Goal: Task Accomplishment & Management: Use online tool/utility

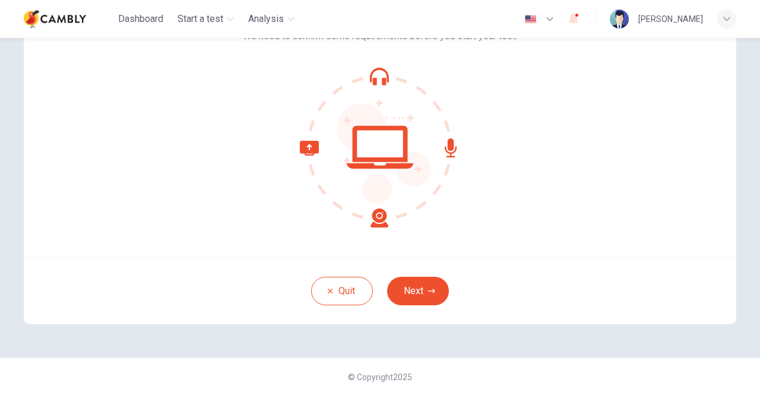
scroll to position [40, 0]
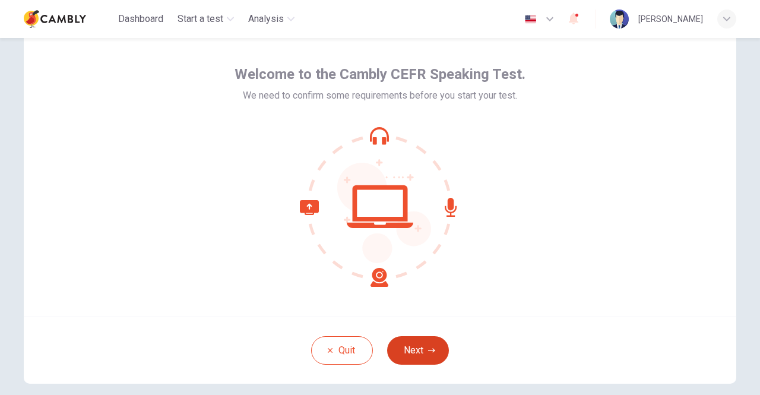
click at [430, 341] on button "Next" at bounding box center [418, 350] width 62 height 28
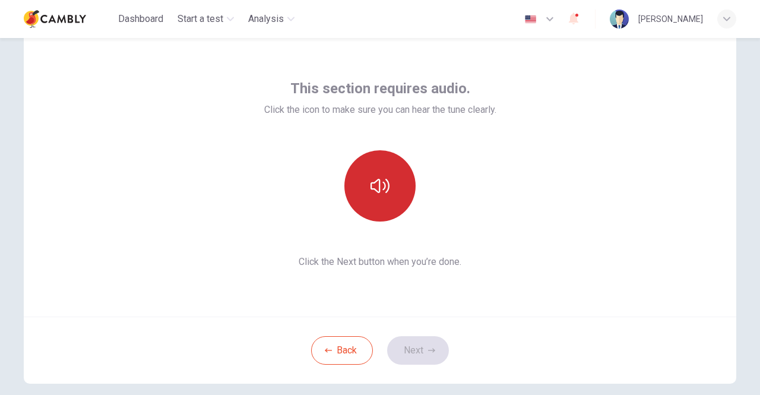
click at [370, 182] on icon "button" at bounding box center [379, 185] width 19 height 19
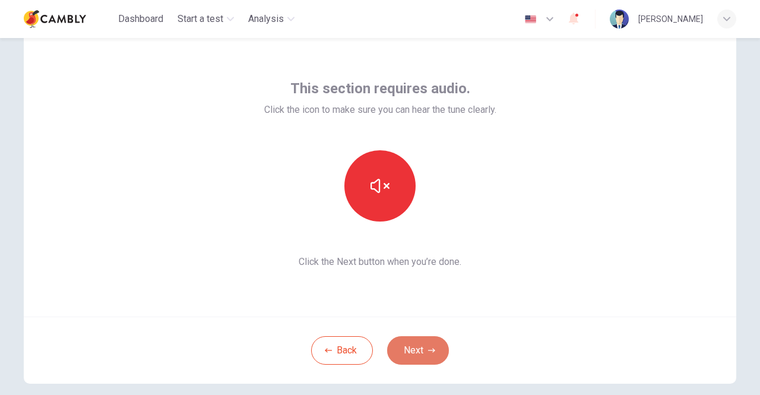
click at [424, 351] on button "Next" at bounding box center [418, 350] width 62 height 28
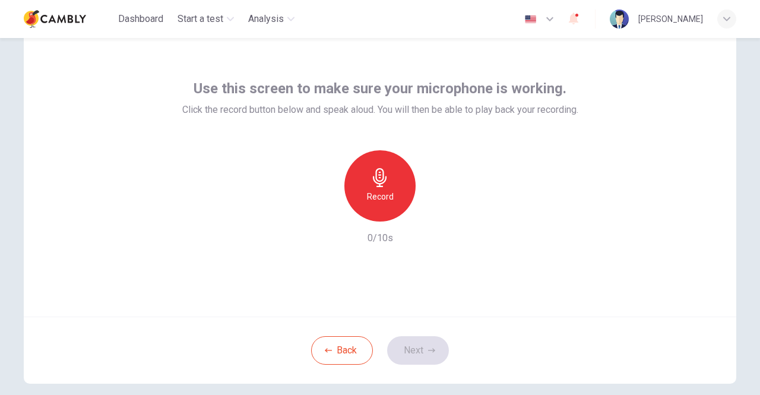
click at [379, 180] on icon "button" at bounding box center [380, 177] width 14 height 19
click at [417, 348] on button "Next" at bounding box center [418, 350] width 62 height 28
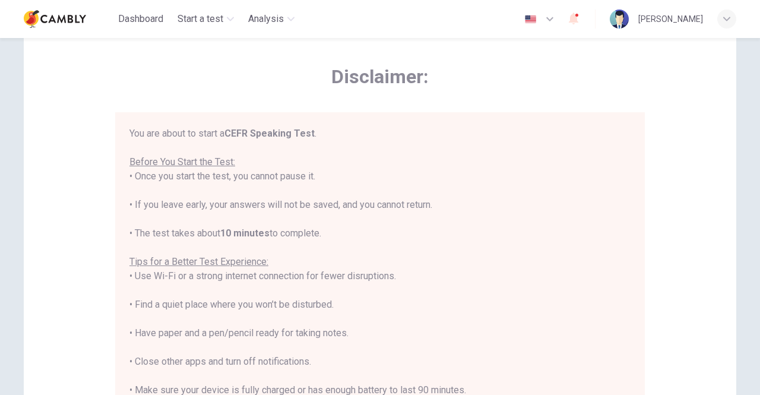
scroll to position [13, 0]
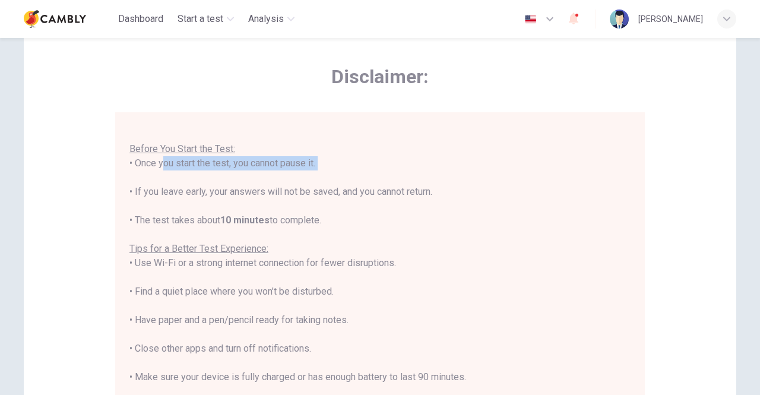
drag, startPoint x: 154, startPoint y: 163, endPoint x: 299, endPoint y: 174, distance: 144.7
click at [299, 174] on div "You are about to start a CEFR Speaking Test . Before You Start the Test: • Once…" at bounding box center [379, 277] width 501 height 328
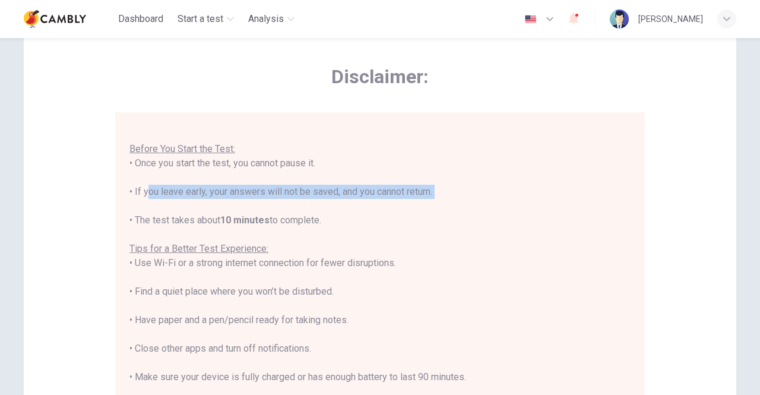
drag, startPoint x: 140, startPoint y: 195, endPoint x: 198, endPoint y: 203, distance: 59.3
click at [198, 203] on div "You are about to start a CEFR Speaking Test . Before You Start the Test: • Once…" at bounding box center [379, 277] width 501 height 328
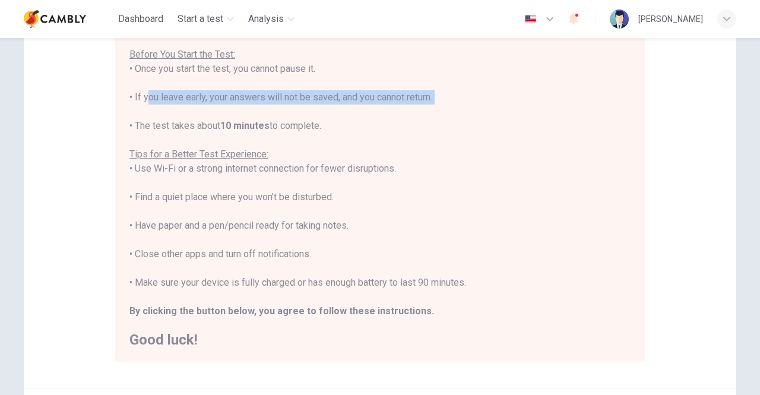
scroll to position [159, 0]
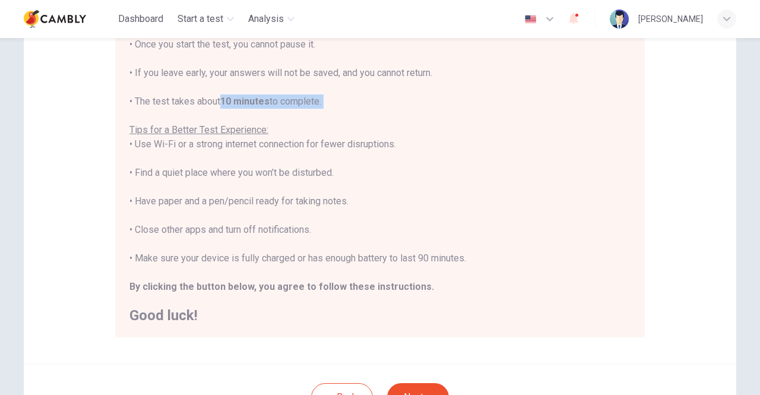
drag, startPoint x: 224, startPoint y: 98, endPoint x: 323, endPoint y: 109, distance: 99.1
click at [323, 109] on div "You are about to start a CEFR Speaking Test . Before You Start the Test: • Once…" at bounding box center [379, 159] width 501 height 328
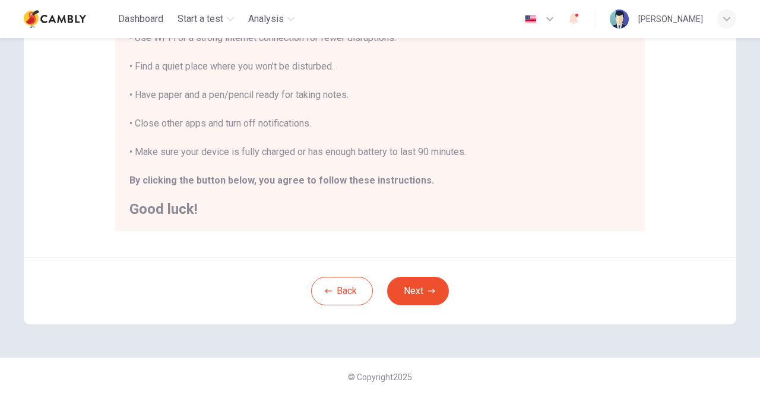
scroll to position [265, 0]
click at [428, 293] on icon "button" at bounding box center [431, 290] width 7 height 7
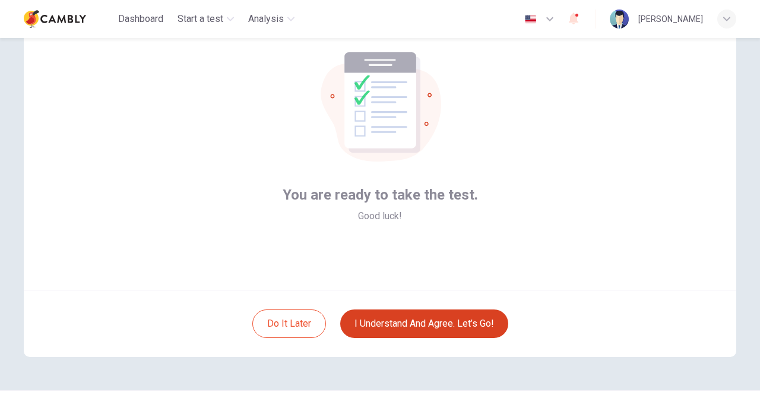
scroll to position [40, 0]
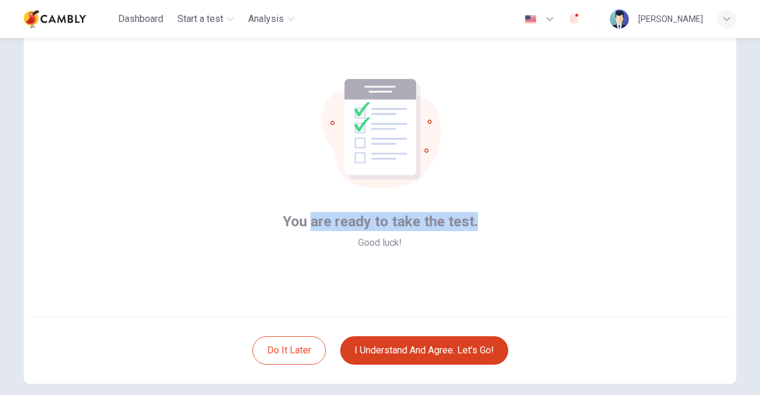
drag, startPoint x: 310, startPoint y: 223, endPoint x: 475, endPoint y: 224, distance: 165.1
click at [475, 224] on div "You are ready to take the test. Good luck!" at bounding box center [380, 173] width 712 height 285
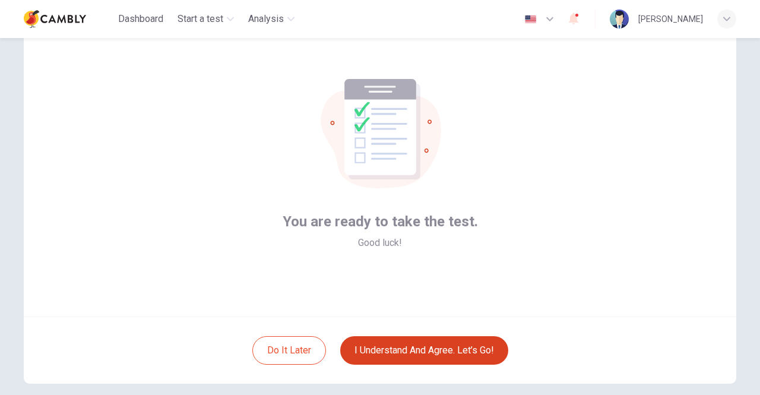
click at [294, 224] on span "You are ready to take the test." at bounding box center [380, 221] width 195 height 19
drag, startPoint x: 385, startPoint y: 221, endPoint x: 479, endPoint y: 240, distance: 95.7
click at [477, 236] on div "You are ready to take the test. Good luck!" at bounding box center [380, 173] width 712 height 285
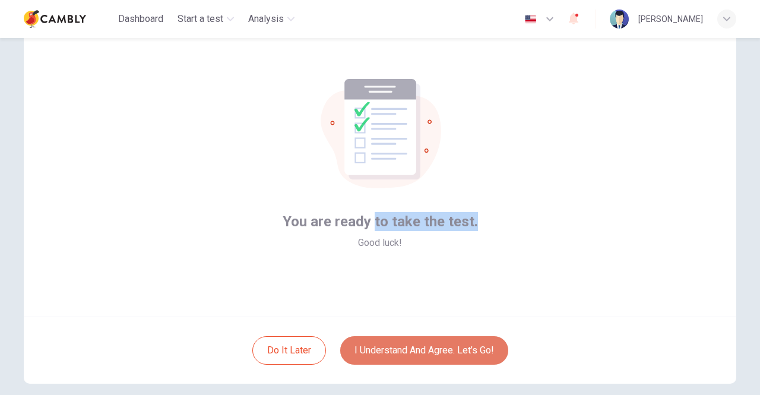
click at [401, 350] on button "I understand and agree. Let’s go!" at bounding box center [424, 350] width 168 height 28
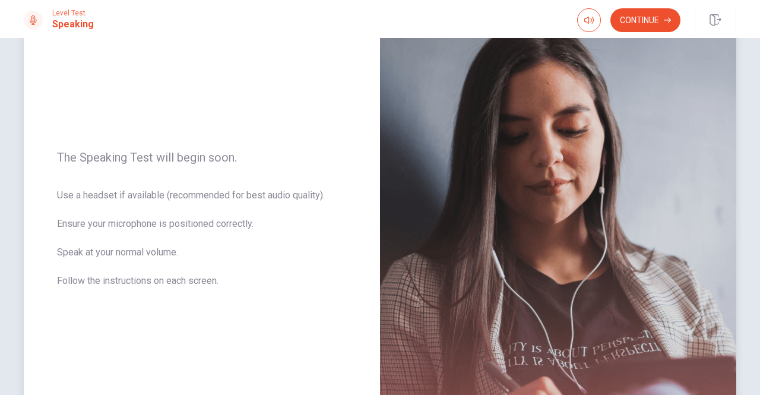
scroll to position [119, 0]
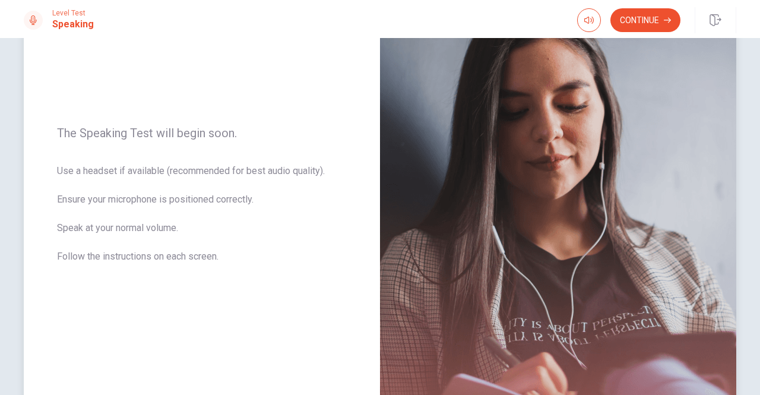
drag, startPoint x: 80, startPoint y: 204, endPoint x: 215, endPoint y: 210, distance: 135.5
click at [215, 210] on span "Use a headset if available (recommended for best audio quality). Ensure your mi…" at bounding box center [202, 221] width 290 height 114
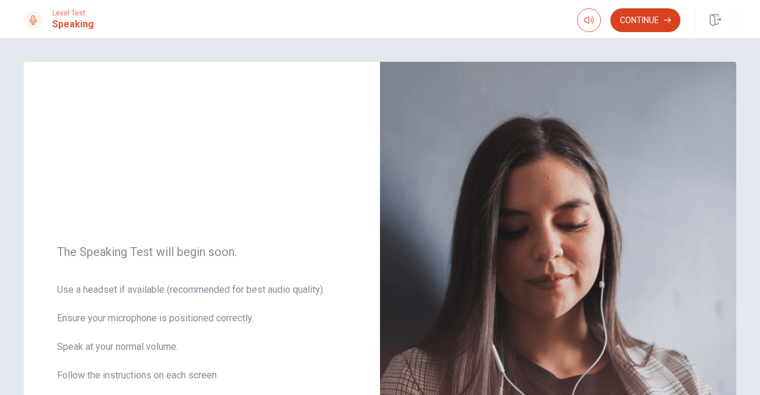
click at [651, 18] on button "Continue" at bounding box center [645, 20] width 70 height 24
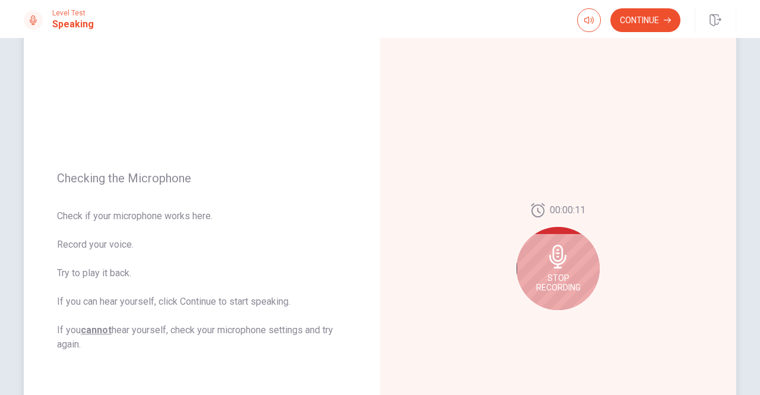
scroll to position [119, 0]
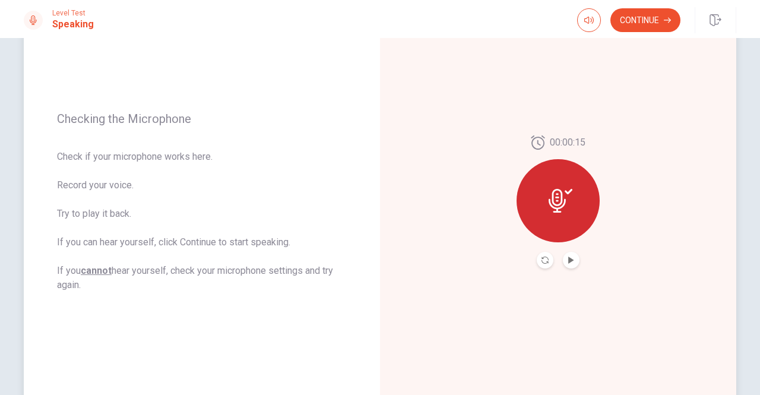
click at [552, 195] on icon at bounding box center [561, 201] width 24 height 24
click at [571, 261] on icon "Play Audio" at bounding box center [571, 259] width 7 height 7
click at [548, 262] on button "Record Again" at bounding box center [545, 260] width 17 height 17
click at [568, 262] on icon "Play Audio" at bounding box center [571, 259] width 7 height 7
click at [641, 23] on button "Continue" at bounding box center [645, 20] width 70 height 24
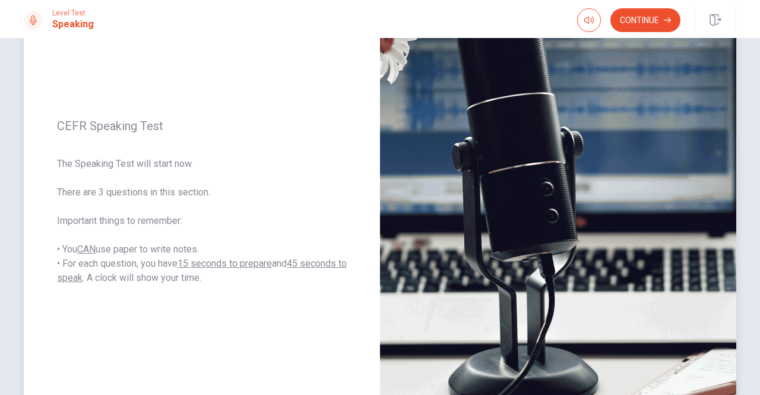
drag, startPoint x: 80, startPoint y: 193, endPoint x: 175, endPoint y: 195, distance: 95.0
click at [175, 195] on span "The Speaking Test will start now. There are 3 questions in this section. Import…" at bounding box center [202, 221] width 290 height 128
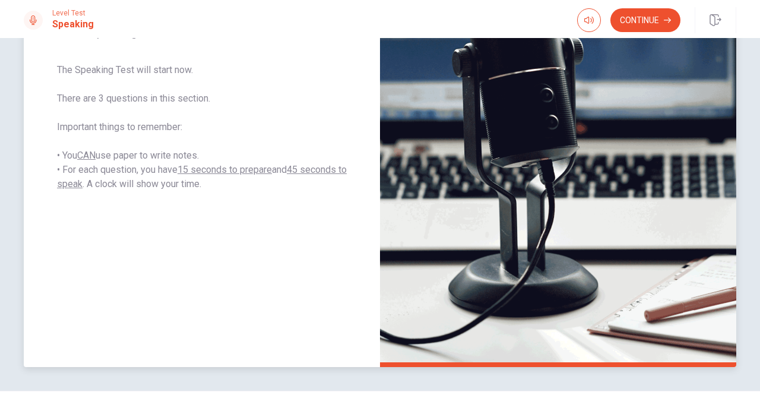
scroll to position [237, 0]
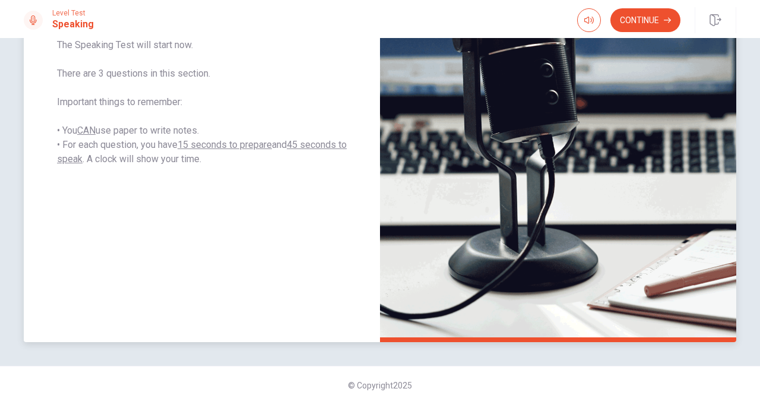
click at [616, 256] on img at bounding box center [558, 83] width 356 height 518
click at [631, 17] on button "Continue" at bounding box center [645, 20] width 70 height 24
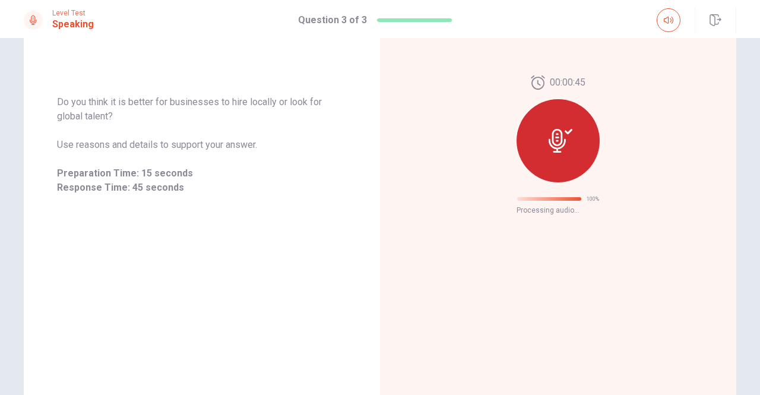
scroll to position [37, 0]
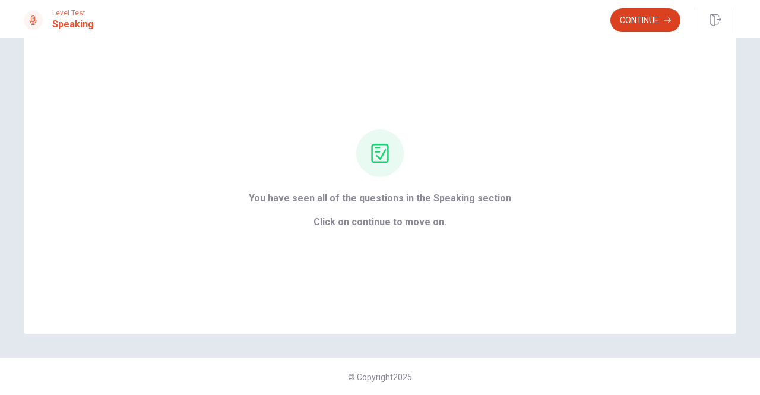
click at [647, 21] on button "Continue" at bounding box center [645, 20] width 70 height 24
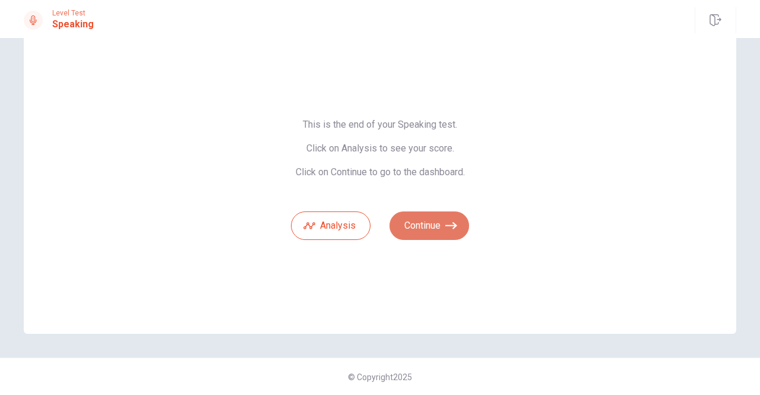
click at [430, 229] on button "Continue" at bounding box center [429, 225] width 80 height 28
